Goal: Check status: Check status

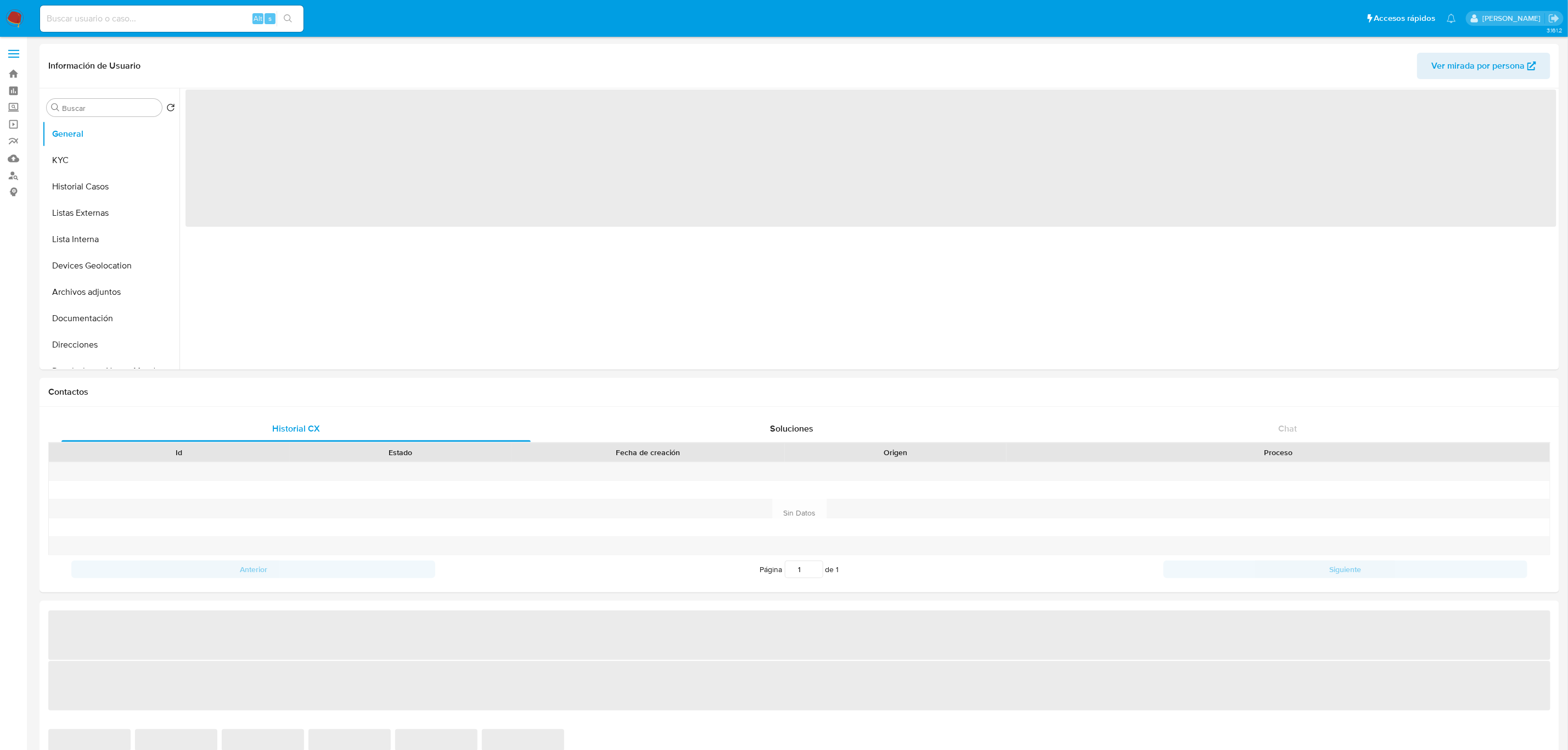
click at [124, 20] on input at bounding box center [172, 18] width 264 height 14
select select "10"
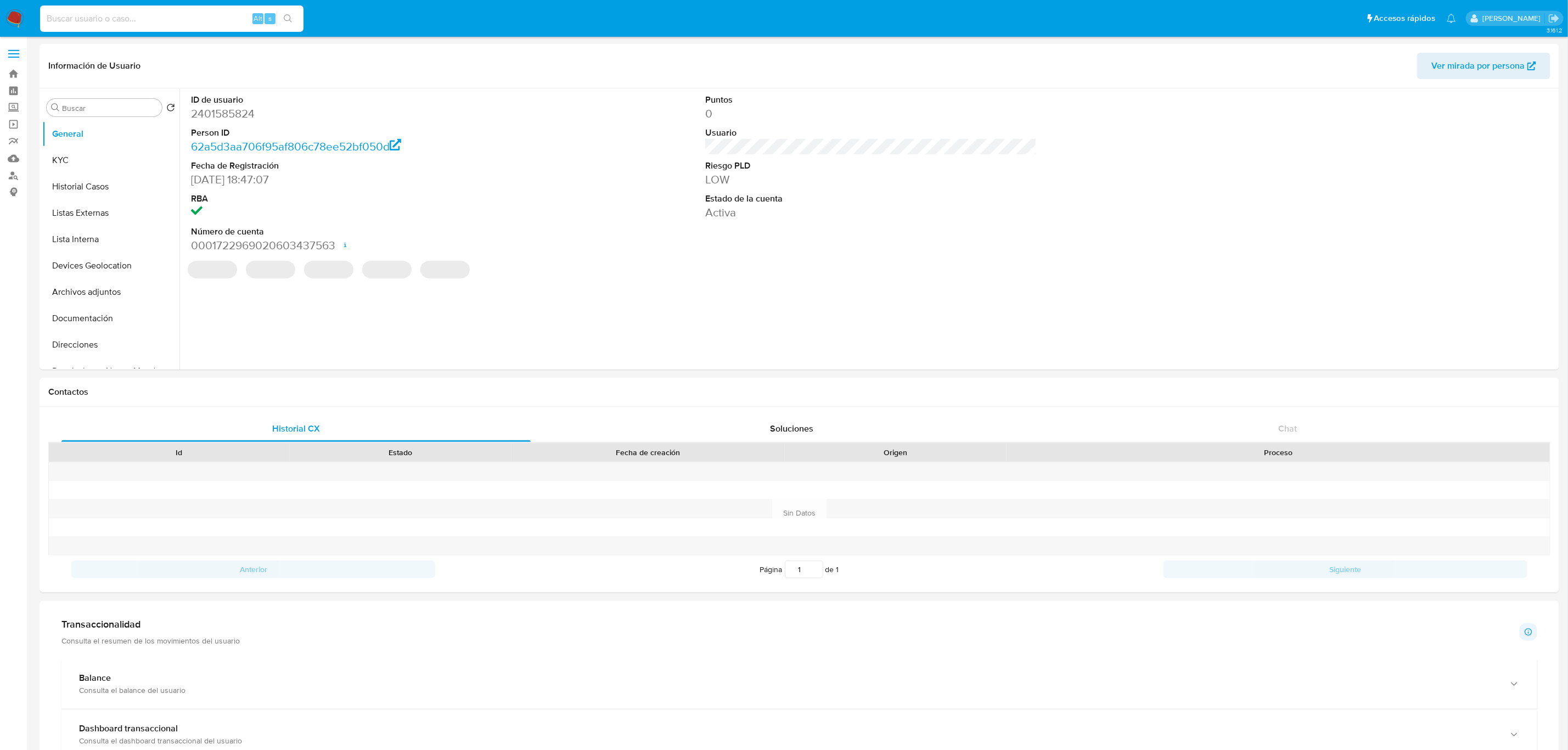
click at [129, 15] on input at bounding box center [172, 18] width 264 height 14
paste input "2679685027"
type input "2679685027"
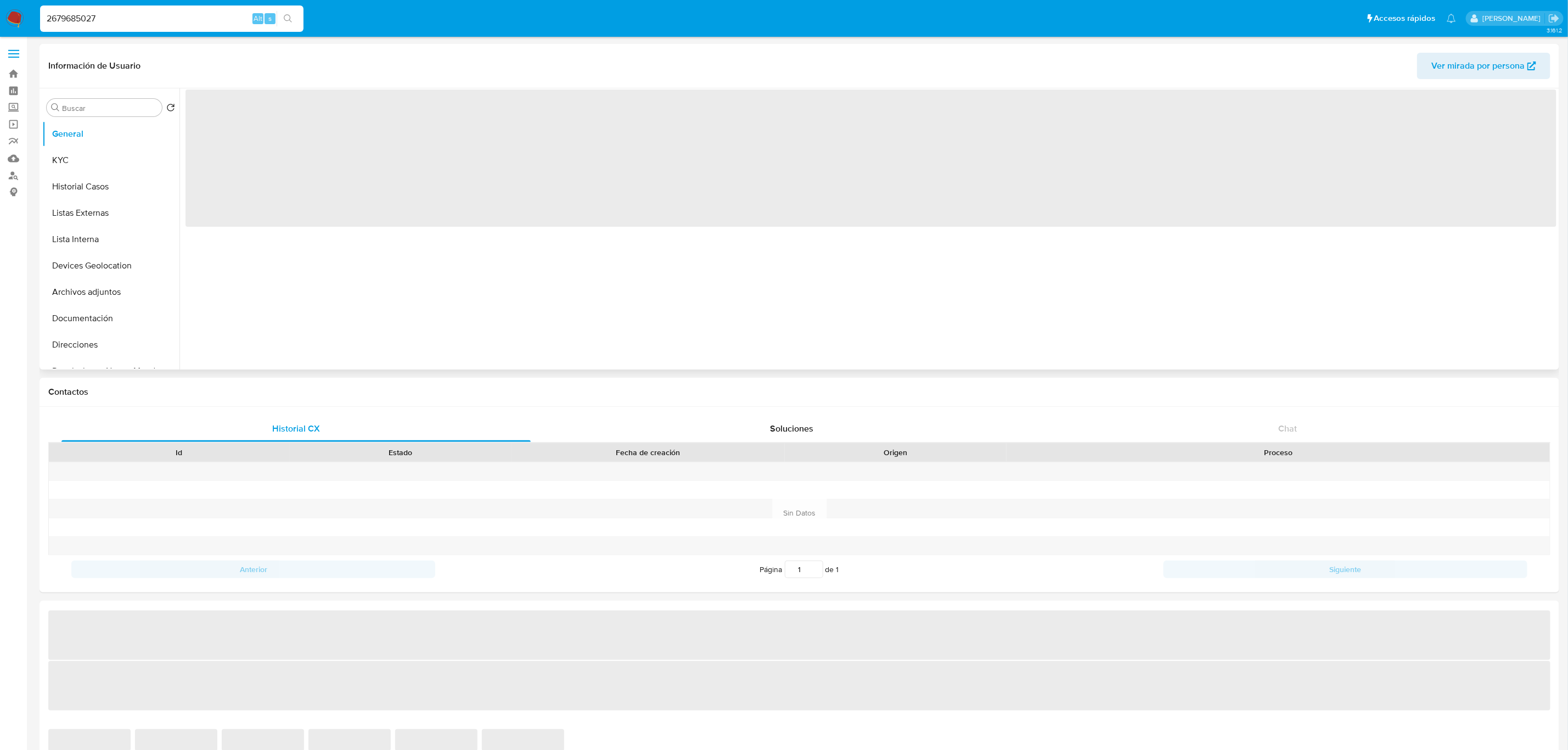
select select "10"
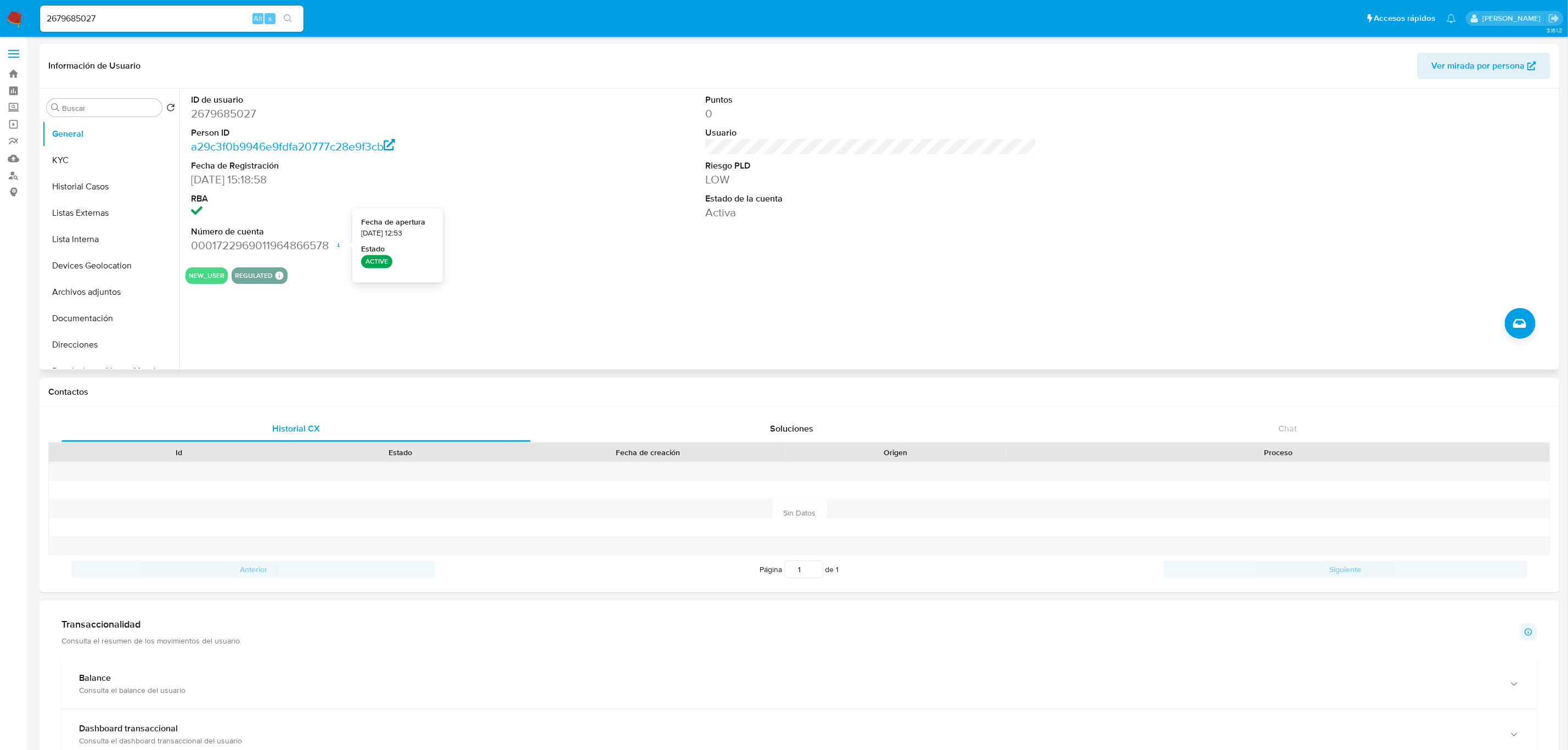
click at [137, 12] on input "2679685027" at bounding box center [172, 18] width 264 height 14
paste input "439727403"
type input "2439727403"
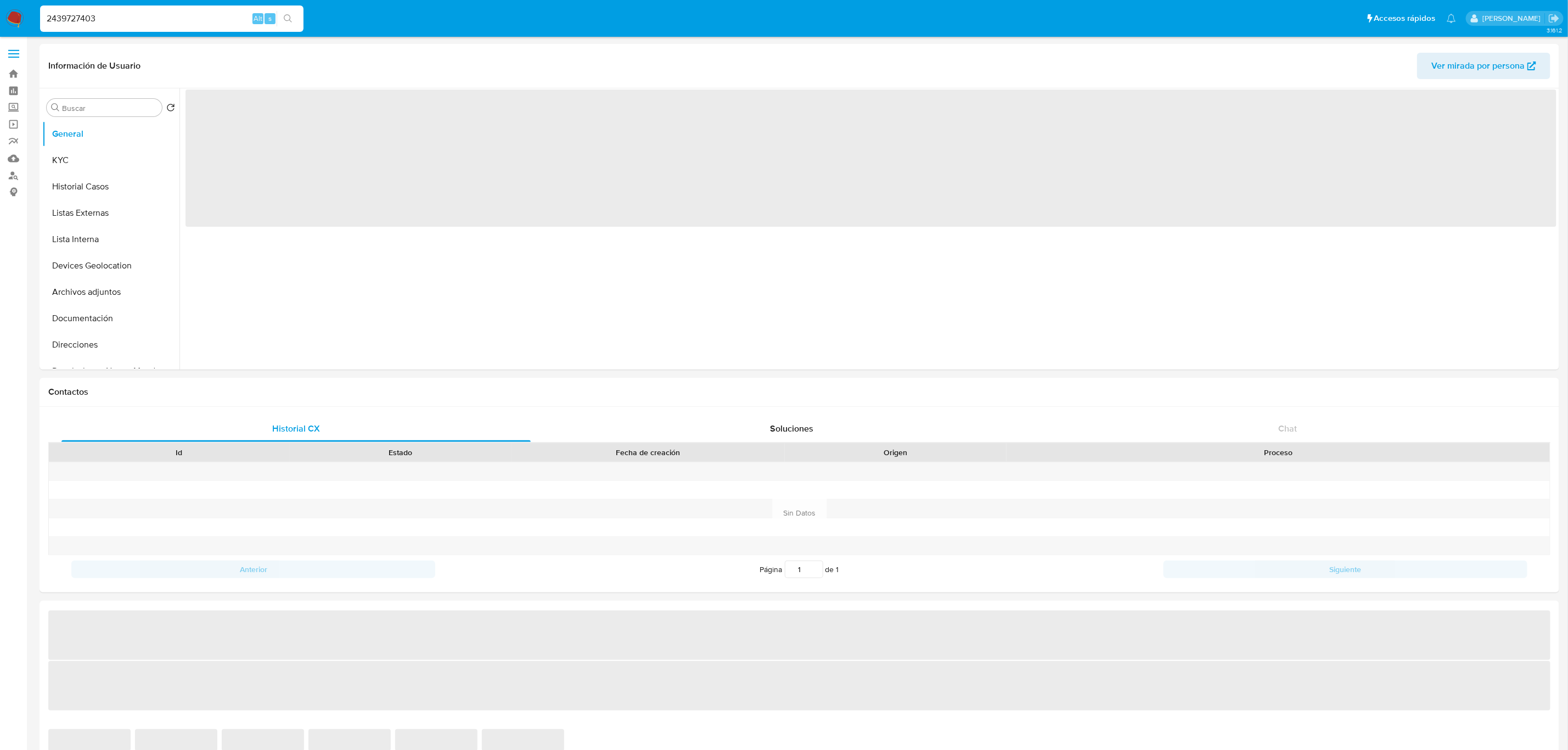
select select "10"
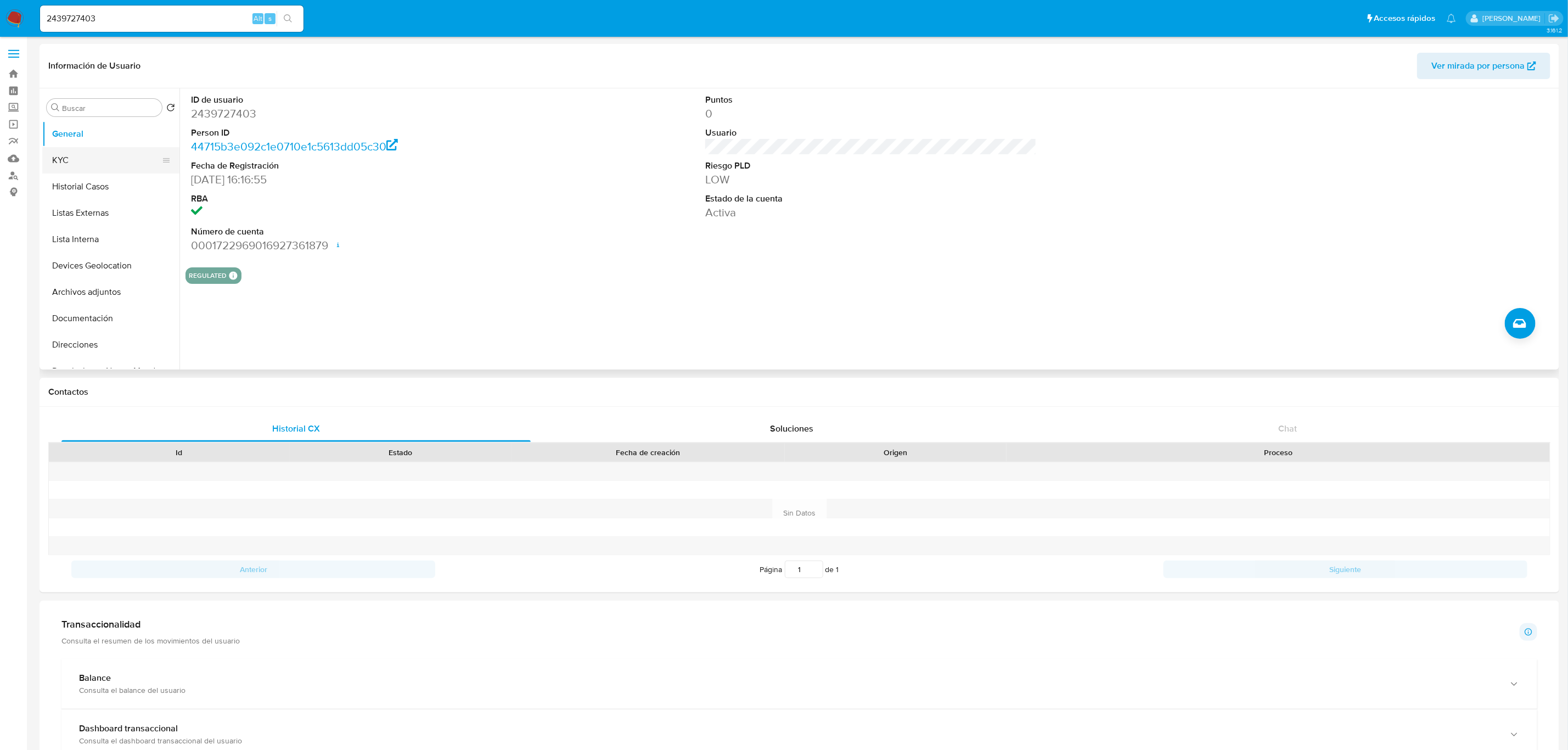
click at [110, 165] on button "KYC" at bounding box center [106, 160] width 128 height 26
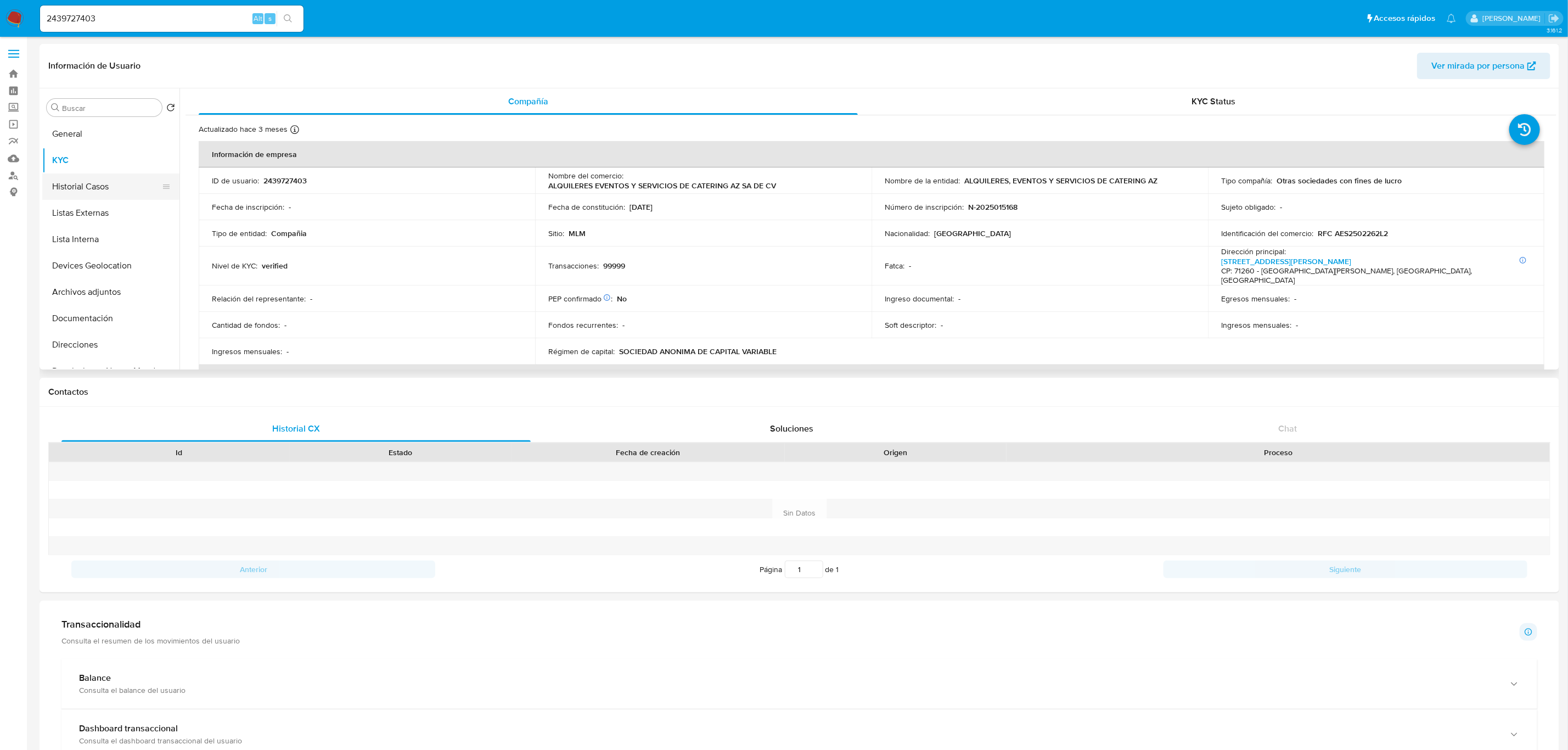
click at [117, 183] on button "Historial Casos" at bounding box center [106, 186] width 128 height 26
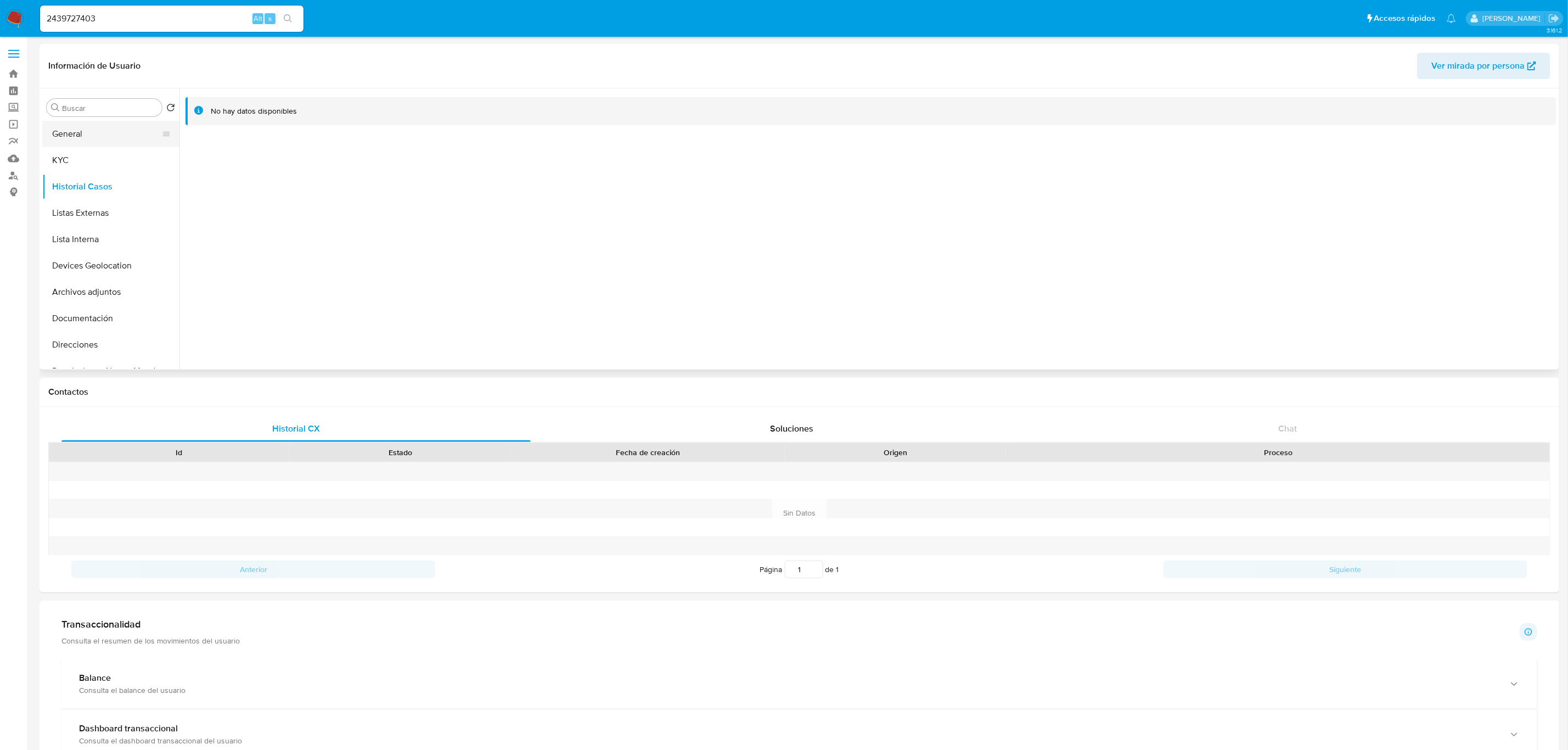
click at [108, 136] on button "General" at bounding box center [106, 133] width 128 height 26
